Goal: Information Seeking & Learning: Find specific fact

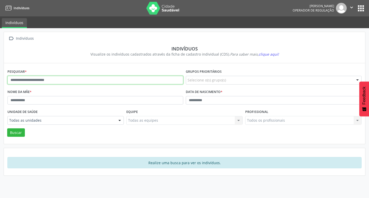
click at [106, 80] on input "text" at bounding box center [95, 80] width 176 height 9
type input "**********"
click at [7, 128] on button "Buscar" at bounding box center [16, 132] width 18 height 9
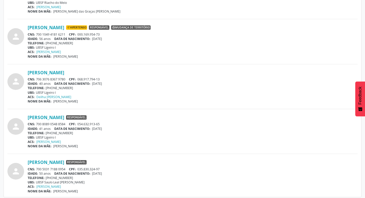
scroll to position [191, 0]
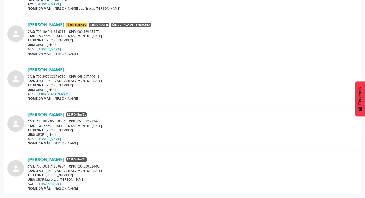
drag, startPoint x: 37, startPoint y: 121, endPoint x: 65, endPoint y: 123, distance: 28.2
click at [65, 123] on div "CNS: 700 8089 0548 8584 CPF: 054.632.913-65" at bounding box center [193, 121] width 330 height 4
copy div "700 8089 0548 8584"
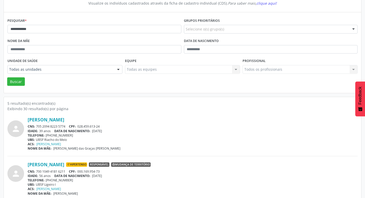
scroll to position [0, 0]
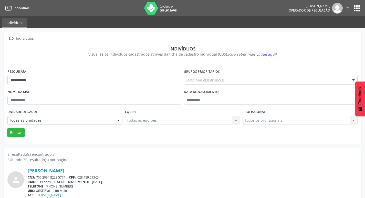
click at [357, 7] on button "apps" at bounding box center [356, 8] width 9 height 9
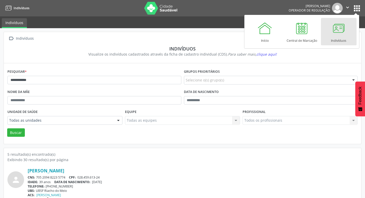
click at [326, 40] on link "Indivíduos" at bounding box center [339, 31] width 36 height 27
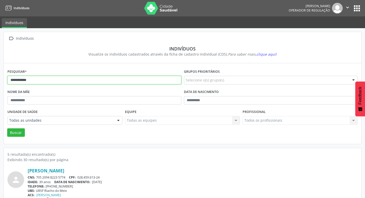
click at [100, 81] on input "**********" at bounding box center [94, 80] width 174 height 9
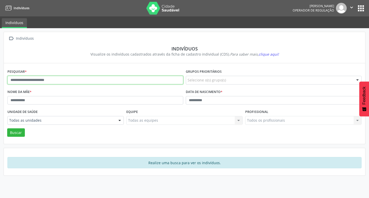
drag, startPoint x: 0, startPoint y: 0, endPoint x: 100, endPoint y: 81, distance: 128.9
click at [100, 81] on input "text" at bounding box center [95, 80] width 176 height 9
type input "**********"
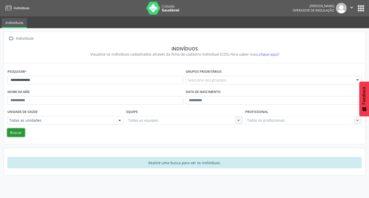
click at [16, 132] on button "Buscar" at bounding box center [16, 132] width 18 height 9
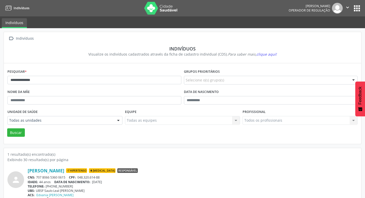
click at [354, 8] on button "apps" at bounding box center [356, 8] width 9 height 9
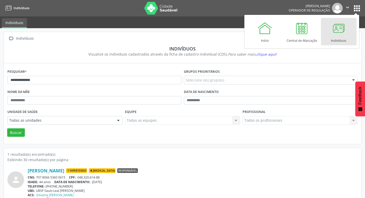
click at [337, 37] on div "Indivíduos" at bounding box center [338, 39] width 15 height 7
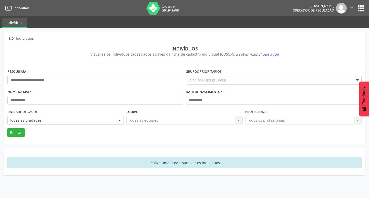
click at [363, 10] on button "apps" at bounding box center [360, 8] width 9 height 9
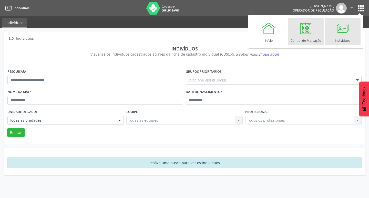
click at [311, 34] on div at bounding box center [305, 27] width 15 height 15
